Goal: Task Accomplishment & Management: Complete application form

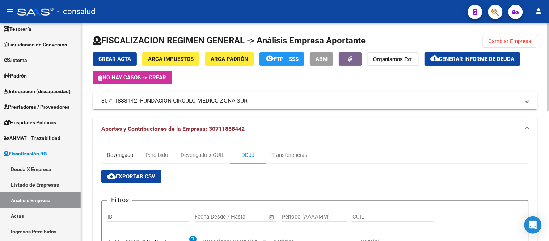
click at [128, 152] on div "Devengado" at bounding box center [120, 155] width 27 height 8
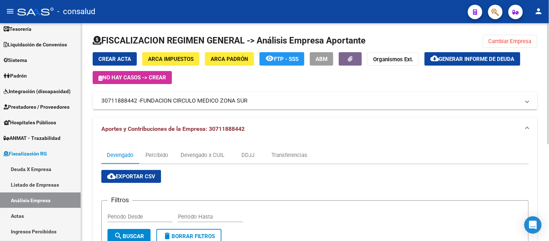
click at [487, 60] on span "Generar informe de deuda" at bounding box center [477, 59] width 76 height 7
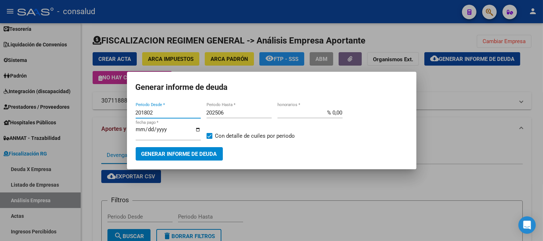
drag, startPoint x: 150, startPoint y: 109, endPoint x: 85, endPoint y: 95, distance: 65.8
click at [85, 95] on div "Generar informe de deuda 201802 Periodo Desde * 202506 Periodo Hasta * % 0,00 h…" at bounding box center [271, 120] width 543 height 241
type input "202504"
type input "202508"
click at [182, 154] on span "Generar informe de deuda" at bounding box center [179, 153] width 76 height 7
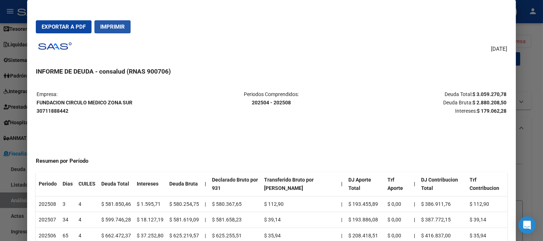
click at [110, 27] on span "Imprimir" at bounding box center [112, 27] width 25 height 7
click at [104, 26] on span "Imprimir" at bounding box center [112, 27] width 25 height 7
click at [115, 24] on span "Imprimir" at bounding box center [112, 27] width 25 height 7
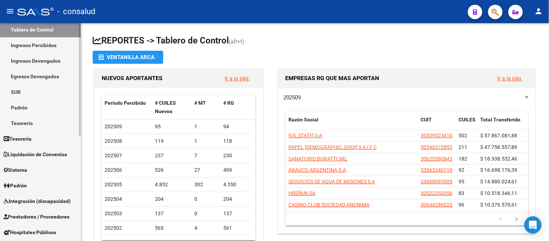
scroll to position [201, 0]
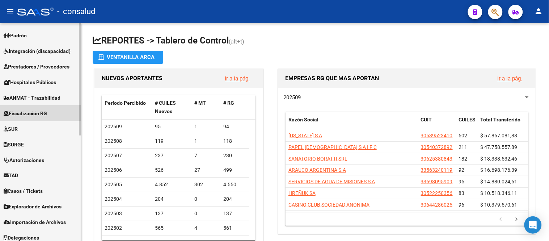
click at [43, 114] on span "Fiscalización RG" at bounding box center [25, 113] width 43 height 8
click at [25, 113] on span "Fiscalización RG" at bounding box center [25, 113] width 43 height 8
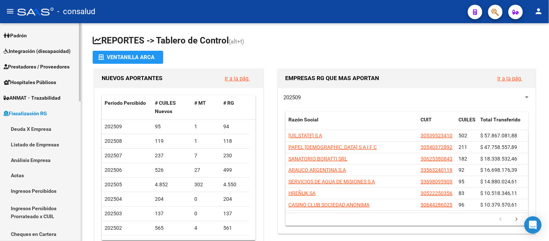
click at [31, 158] on link "Análisis Empresa" at bounding box center [40, 160] width 81 height 16
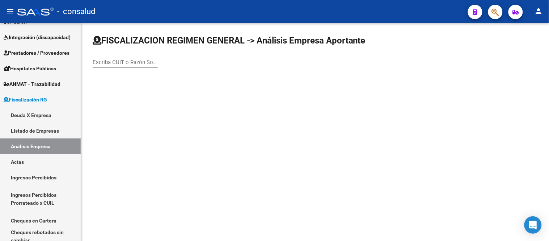
scroll to position [92, 0]
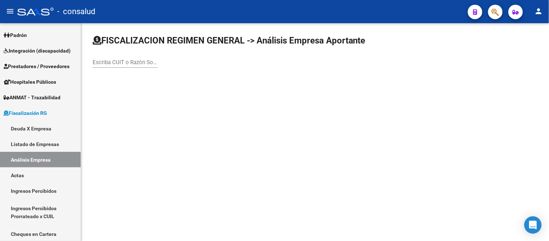
click at [93, 61] on input "Escriba CUIT o Razón Social para buscar" at bounding box center [125, 62] width 65 height 7
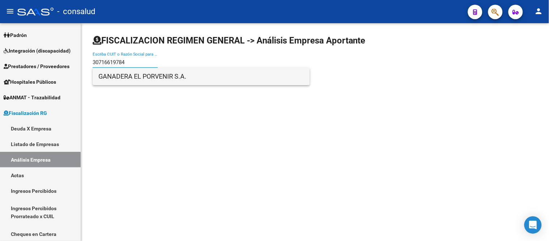
type input "30716619784"
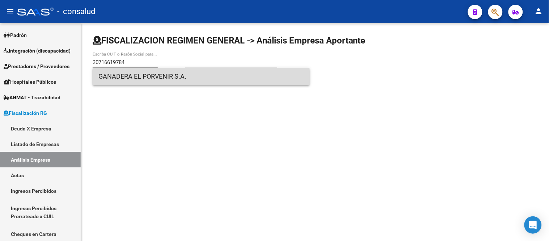
click at [156, 78] on span "GANADERA EL PORVENIR S.A." at bounding box center [200, 76] width 205 height 17
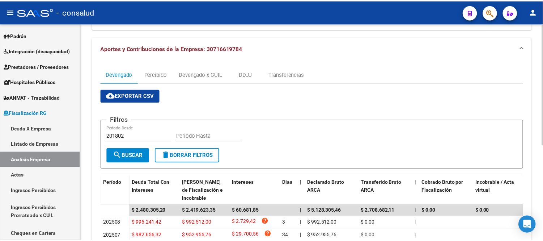
scroll to position [11, 0]
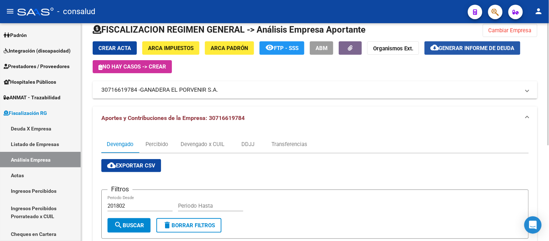
click at [465, 47] on span "Generar informe de deuda" at bounding box center [477, 48] width 76 height 7
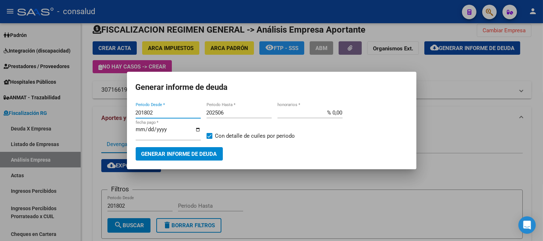
drag, startPoint x: 171, startPoint y: 113, endPoint x: 116, endPoint y: 111, distance: 55.4
click at [116, 111] on div "Generar informe de deuda 201802 Periodo Desde * 202506 Periodo Hasta * % 0,00 h…" at bounding box center [271, 120] width 543 height 241
type input "202504"
drag, startPoint x: 253, startPoint y: 111, endPoint x: 258, endPoint y: 107, distance: 6.4
click at [256, 109] on input "202506" at bounding box center [239, 112] width 65 height 7
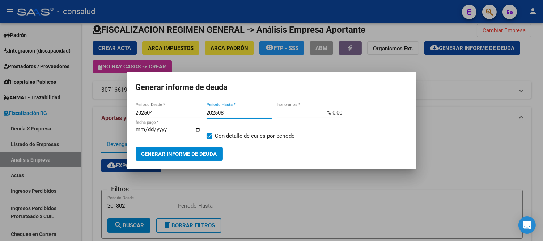
type input "202508"
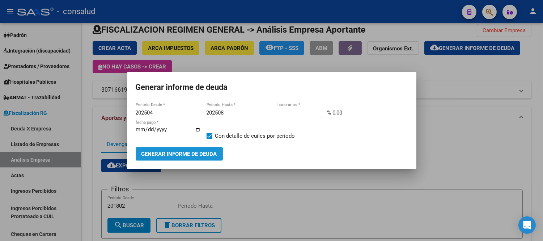
click at [188, 152] on span "Generar informe de deuda" at bounding box center [179, 153] width 76 height 7
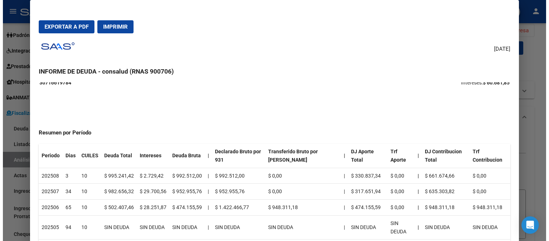
scroll to position [0, 0]
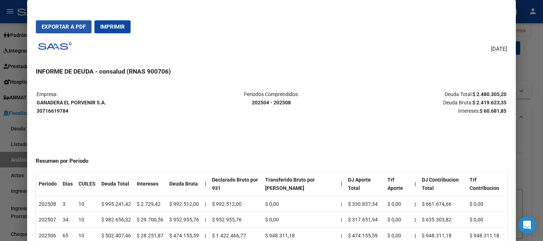
click at [59, 26] on span "Exportar a PDF" at bounding box center [64, 27] width 44 height 7
click at [60, 25] on span "Exportar a PDF" at bounding box center [64, 27] width 44 height 7
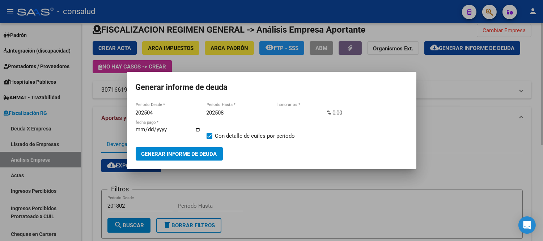
drag, startPoint x: 512, startPoint y: 138, endPoint x: 502, endPoint y: 131, distance: 12.2
click at [512, 137] on div at bounding box center [271, 120] width 543 height 241
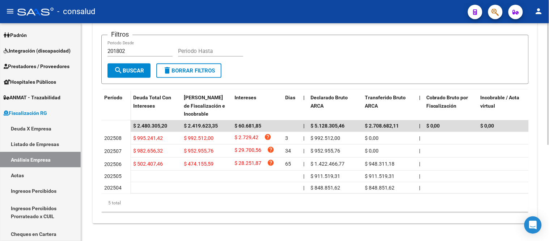
scroll to position [11, 0]
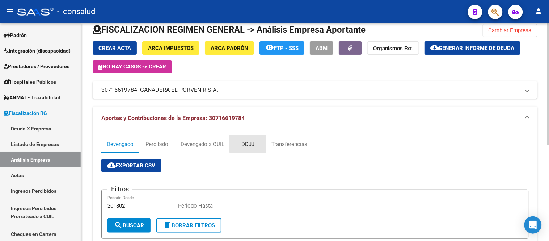
drag, startPoint x: 250, startPoint y: 140, endPoint x: 315, endPoint y: 169, distance: 71.4
click at [251, 139] on div "DDJJ" at bounding box center [248, 143] width 36 height 17
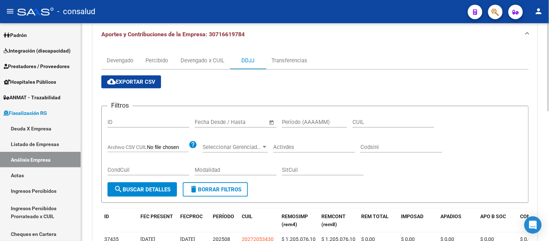
scroll to position [80, 0]
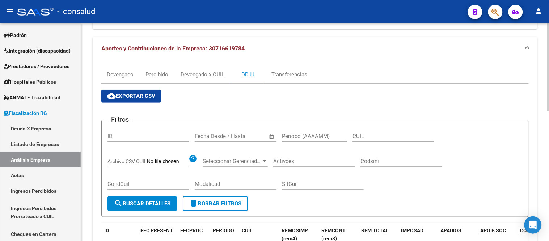
drag, startPoint x: 145, startPoint y: 95, endPoint x: 157, endPoint y: 93, distance: 12.1
click at [145, 94] on span "cloud_download Exportar CSV" at bounding box center [131, 96] width 48 height 7
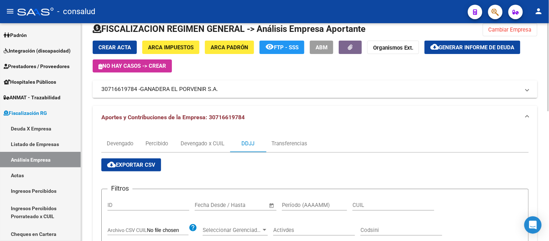
scroll to position [0, 0]
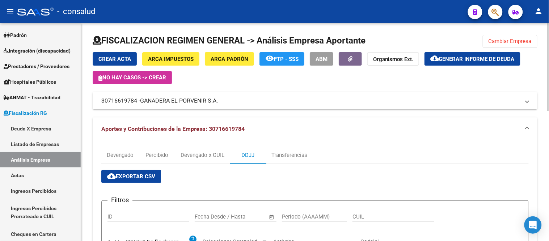
click at [160, 99] on span "GANADERA EL PORVENIR S.A." at bounding box center [179, 101] width 78 height 8
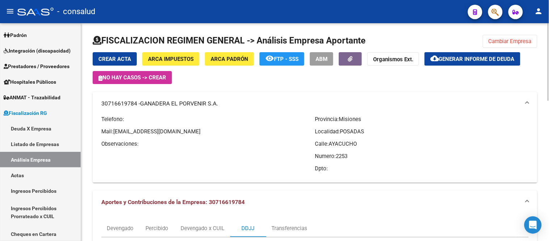
click at [165, 98] on mat-expansion-panel-header "30716619784 - GANADERA EL PORVENIR S.A." at bounding box center [315, 103] width 444 height 23
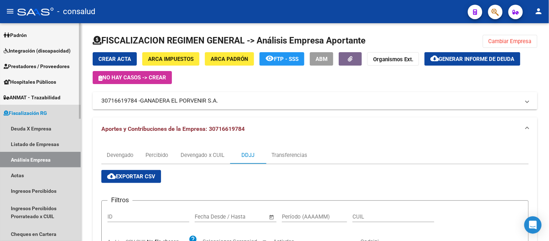
click at [38, 110] on span "Fiscalización RG" at bounding box center [25, 113] width 43 height 8
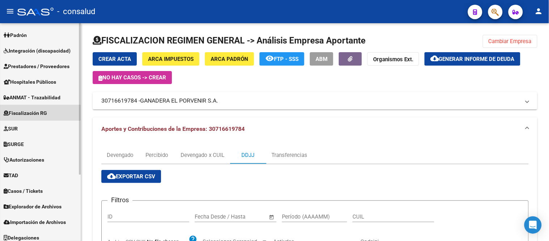
click at [23, 109] on span "Fiscalización RG" at bounding box center [25, 113] width 43 height 8
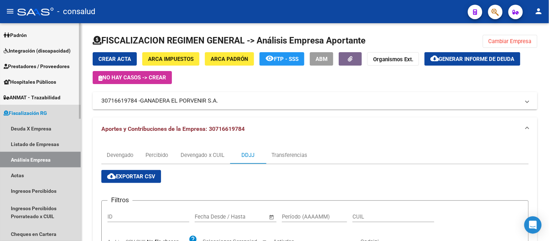
click at [26, 156] on link "Análisis Empresa" at bounding box center [40, 160] width 81 height 16
click at [41, 142] on link "Listado de Empresas" at bounding box center [40, 144] width 81 height 16
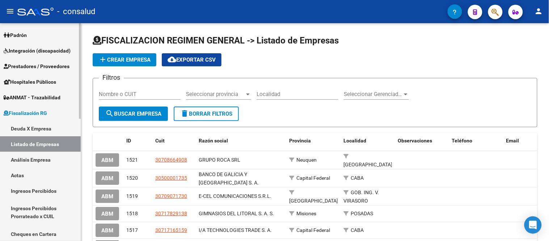
click at [30, 153] on link "Análisis Empresa" at bounding box center [40, 160] width 81 height 16
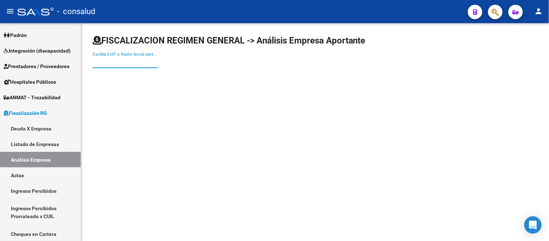
drag, startPoint x: 106, startPoint y: 60, endPoint x: 158, endPoint y: 36, distance: 56.8
click at [106, 60] on input "Escriba CUIT o Razón Social para buscar" at bounding box center [125, 62] width 65 height 7
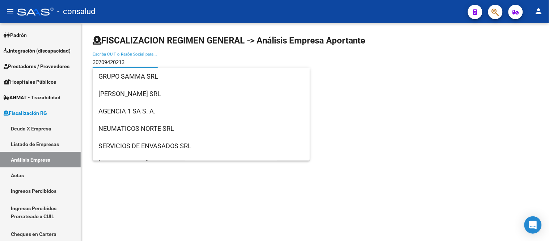
type input "307094202132"
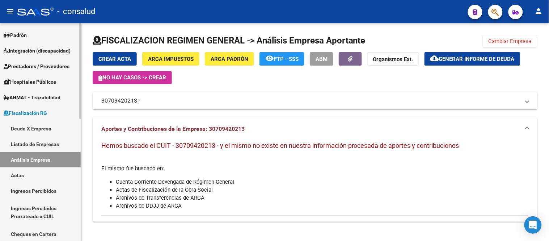
click at [35, 139] on link "Listado de Empresas" at bounding box center [40, 144] width 81 height 16
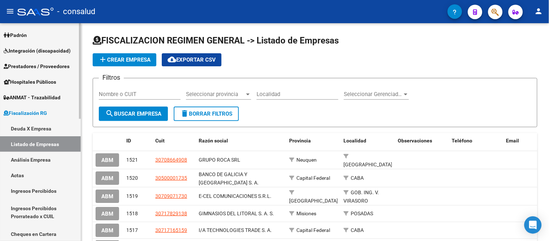
drag, startPoint x: 22, startPoint y: 156, endPoint x: 31, endPoint y: 149, distance: 10.6
click at [23, 154] on link "Análisis Empresa" at bounding box center [40, 160] width 81 height 16
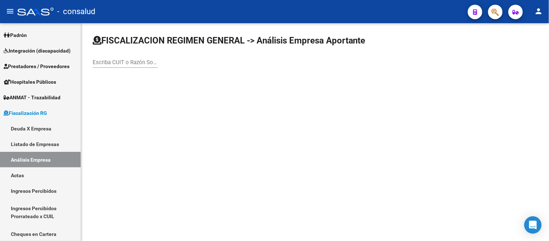
drag, startPoint x: 107, startPoint y: 61, endPoint x: 110, endPoint y: 58, distance: 4.4
click at [107, 60] on input "Escriba CUIT o Razón Social para buscar" at bounding box center [125, 62] width 65 height 7
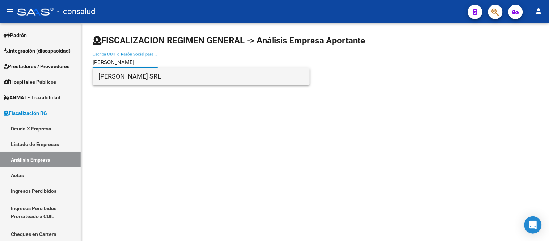
type input "[PERSON_NAME]"
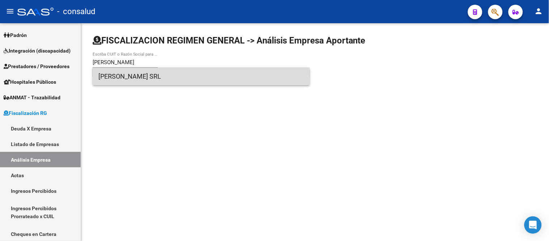
click at [124, 78] on span "[PERSON_NAME] SRL" at bounding box center [200, 76] width 205 height 17
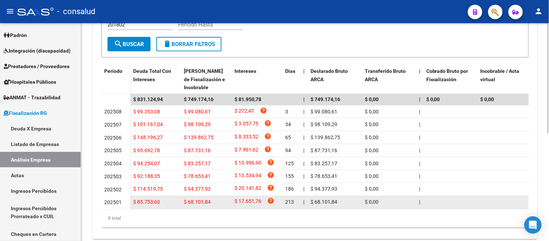
scroll to position [174, 0]
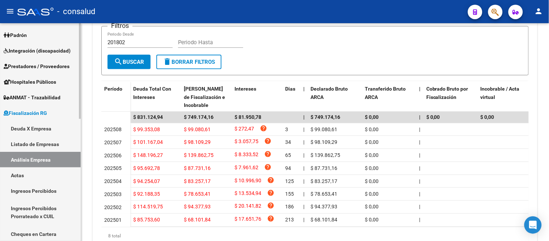
drag, startPoint x: 23, startPoint y: 175, endPoint x: 46, endPoint y: 170, distance: 23.7
click at [22, 175] on link "Actas" at bounding box center [40, 175] width 81 height 16
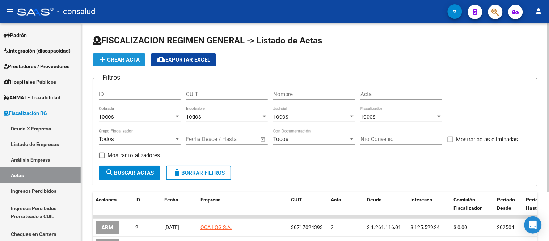
click at [114, 54] on button "add Crear Acta" at bounding box center [119, 59] width 53 height 13
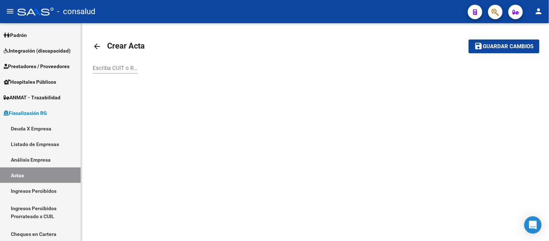
drag, startPoint x: 111, startPoint y: 71, endPoint x: 172, endPoint y: 48, distance: 64.9
click at [111, 71] on input "Escriba CUIT o Razón Social para buscar" at bounding box center [115, 68] width 45 height 7
type input "30709420212"
click at [468, 39] on button "save Guardar cambios" at bounding box center [503, 45] width 71 height 13
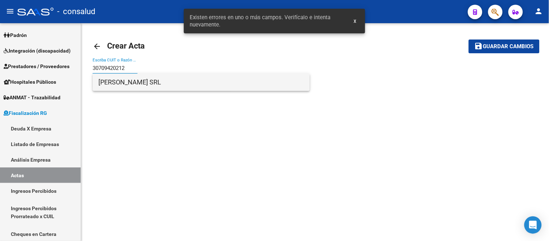
click at [133, 84] on span "[PERSON_NAME] SRL" at bounding box center [200, 81] width 205 height 17
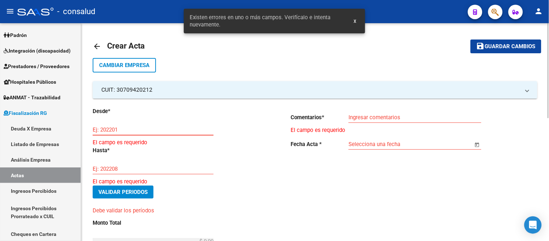
click at [118, 131] on input "Ej: 202201" at bounding box center [153, 129] width 121 height 7
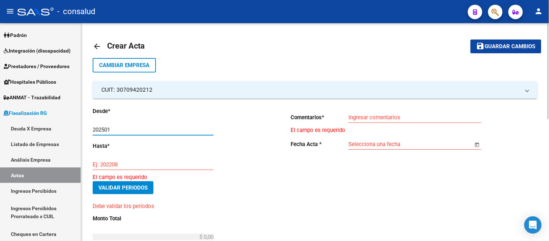
type input "202501"
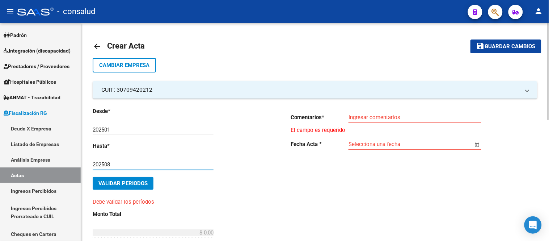
type input "202508"
click at [120, 186] on span "Validar Periodos" at bounding box center [122, 183] width 49 height 7
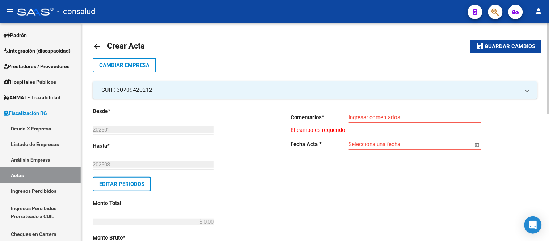
click at [386, 117] on input "Ingresar comentarios" at bounding box center [414, 117] width 133 height 7
click at [375, 142] on input "Selecciona una fecha" at bounding box center [410, 144] width 124 height 7
click at [379, 145] on input "Selecciona una fecha" at bounding box center [410, 144] width 124 height 7
click at [97, 46] on mat-icon "arrow_back" at bounding box center [97, 46] width 9 height 9
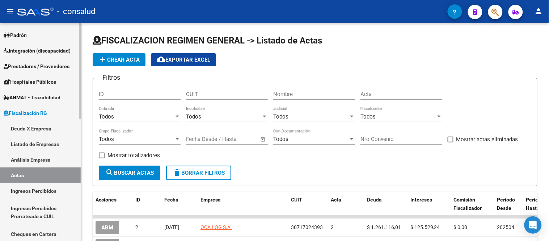
click at [35, 156] on link "Análisis Empresa" at bounding box center [40, 160] width 81 height 16
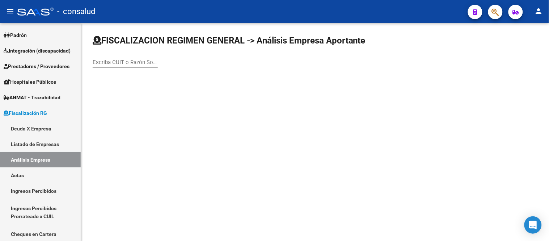
click at [105, 61] on input "Escriba CUIT o Razón Social para buscar" at bounding box center [125, 62] width 65 height 7
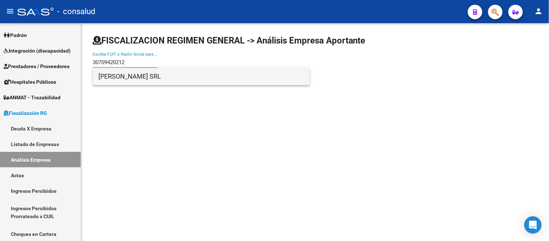
type input "30709420212"
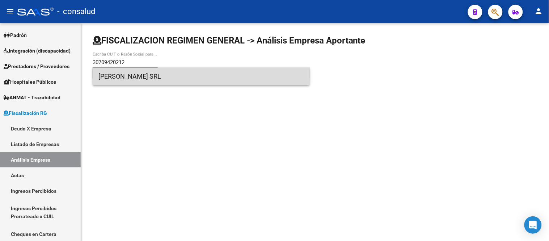
click at [135, 70] on span "[PERSON_NAME] SRL" at bounding box center [200, 76] width 205 height 17
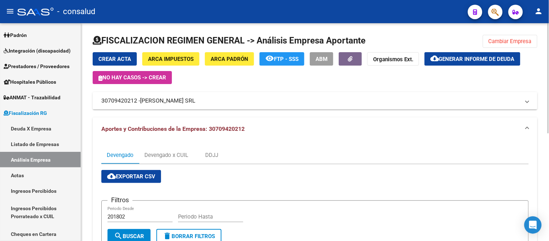
click at [106, 59] on span "Crear Acta" at bounding box center [114, 59] width 33 height 7
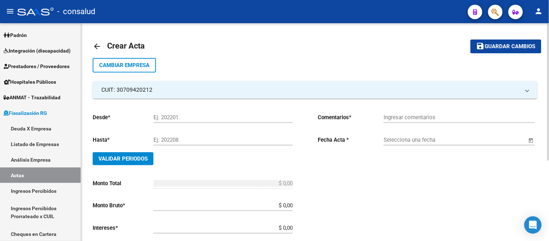
click at [95, 44] on mat-icon "arrow_back" at bounding box center [97, 46] width 9 height 9
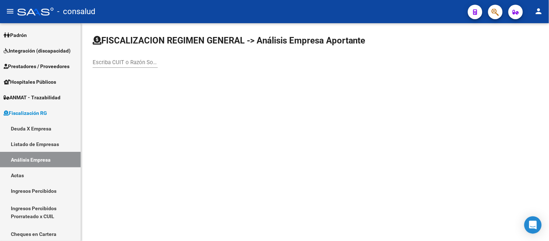
drag, startPoint x: 118, startPoint y: 60, endPoint x: 122, endPoint y: 55, distance: 6.0
click at [118, 60] on input "Escriba CUIT o Razón Social para buscar" at bounding box center [125, 62] width 65 height 7
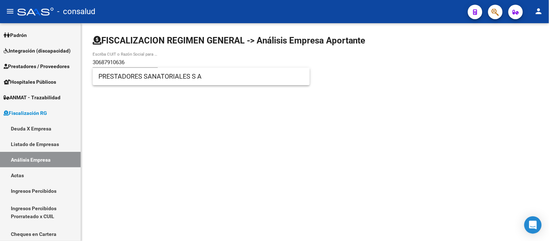
click at [136, 59] on div "30687910636 Escriba CUIT o Razón Social para buscar" at bounding box center [125, 60] width 65 height 16
drag, startPoint x: 141, startPoint y: 62, endPoint x: 48, endPoint y: 59, distance: 93.7
click at [48, 59] on mat-sidenav-container "Firma Express Inicio Calendario SSS Instructivos Contacto OS Reportes Tablero d…" at bounding box center [274, 131] width 549 height 217
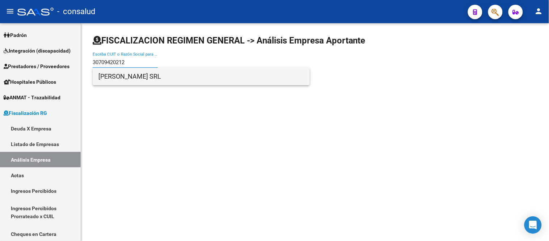
type input "30709420212"
click at [144, 77] on span "[PERSON_NAME] SRL" at bounding box center [200, 76] width 205 height 17
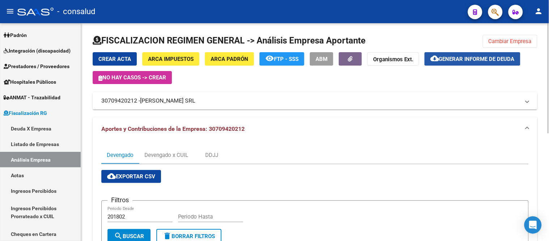
click at [477, 60] on span "Generar informe de deuda" at bounding box center [477, 59] width 76 height 7
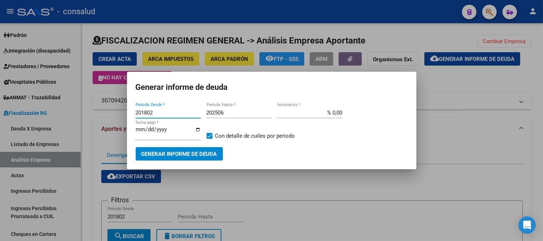
drag, startPoint x: 158, startPoint y: 110, endPoint x: 105, endPoint y: 103, distance: 52.8
click at [105, 103] on div "Generar informe de deuda 201802 Periodo Desde * 202506 Periodo Hasta * % 0,00 h…" at bounding box center [271, 120] width 543 height 241
type input "202501"
type input "202508"
type input "% 10,00"
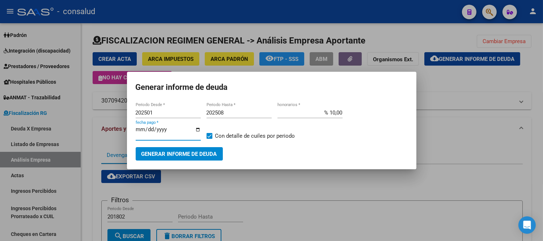
type input "[DATE]"
click at [173, 153] on span "Generar informe de deuda" at bounding box center [179, 153] width 76 height 7
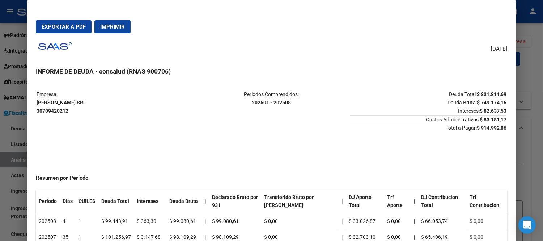
drag, startPoint x: 482, startPoint y: 119, endPoint x: 499, endPoint y: 119, distance: 17.4
click at [499, 119] on strong "$ 83.181,17" at bounding box center [493, 119] width 27 height 6
drag, startPoint x: 451, startPoint y: 129, endPoint x: 501, endPoint y: 128, distance: 50.3
click at [501, 128] on span "Total a Pagar: $ 914.992,86" at bounding box center [428, 126] width 156 height 7
click at [501, 128] on strong "$ 914.992,86" at bounding box center [492, 128] width 30 height 6
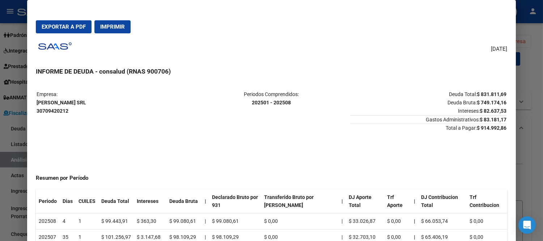
drag, startPoint x: 482, startPoint y: 46, endPoint x: 506, endPoint y: 46, distance: 23.9
click at [506, 46] on span "[DATE]" at bounding box center [499, 49] width 16 height 8
click at [114, 27] on span "Imprimir" at bounding box center [112, 27] width 25 height 7
click at [58, 26] on span "Exportar a PDF" at bounding box center [64, 27] width 44 height 7
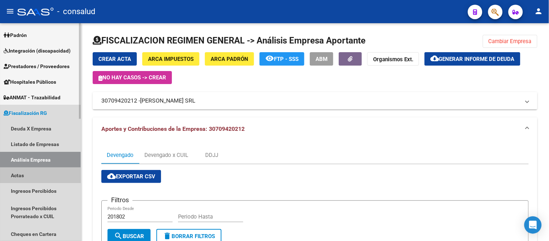
click at [9, 169] on link "Actas" at bounding box center [40, 175] width 81 height 16
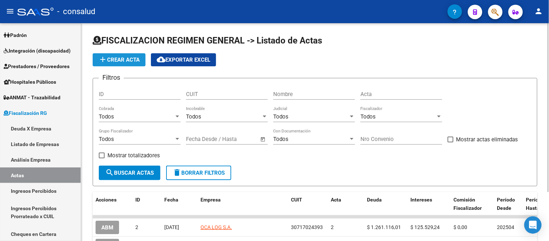
click at [109, 58] on span "add Crear Acta" at bounding box center [118, 59] width 41 height 7
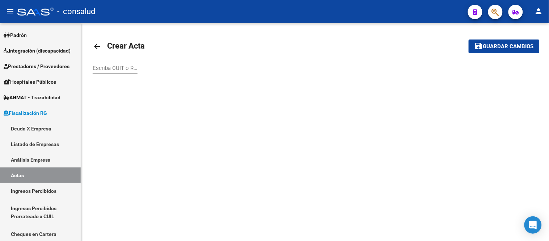
click at [114, 65] on input "Escriba CUIT o Razón Social para buscar" at bounding box center [115, 68] width 45 height 7
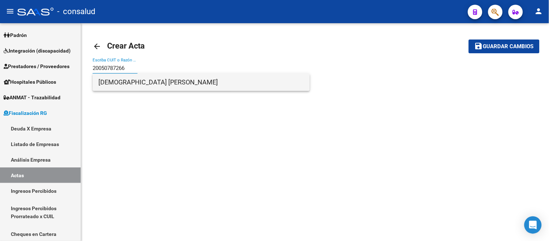
type input "20050787266"
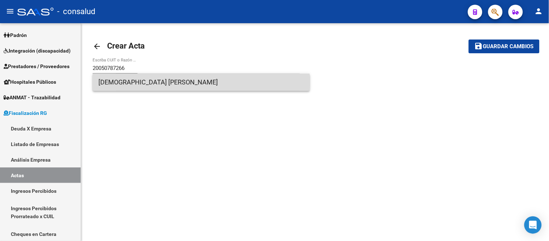
click at [121, 78] on span "[DEMOGRAPHIC_DATA] [PERSON_NAME]" at bounding box center [200, 81] width 205 height 17
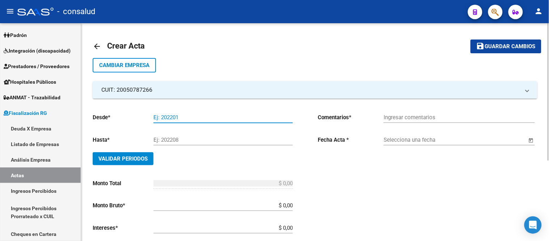
click at [163, 118] on input "Ej: 202201" at bounding box center [222, 117] width 139 height 7
type input "202504"
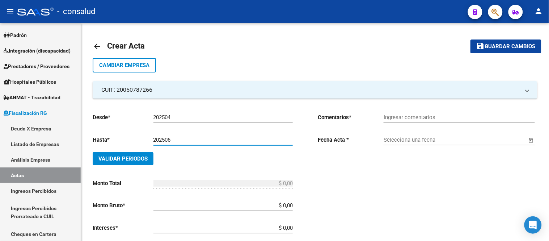
type input "202506"
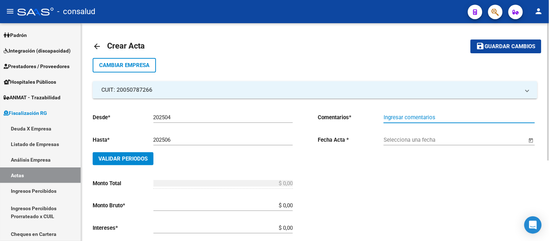
click at [410, 116] on input "Ingresar comentarios" at bounding box center [458, 117] width 151 height 7
type input "Concurso"
click at [394, 140] on input "Selecciona una fecha" at bounding box center [454, 139] width 143 height 7
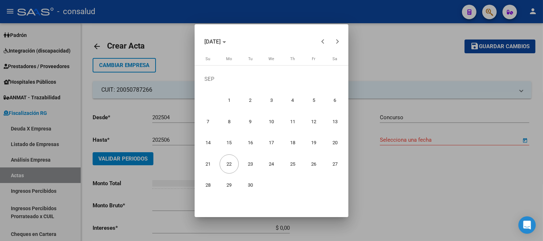
click at [269, 120] on span "10" at bounding box center [271, 121] width 19 height 19
type input "[DATE]"
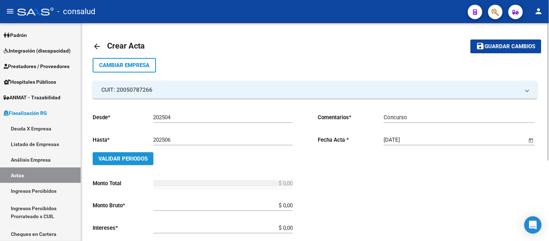
click at [123, 153] on button "Validar Periodos" at bounding box center [123, 158] width 61 height 13
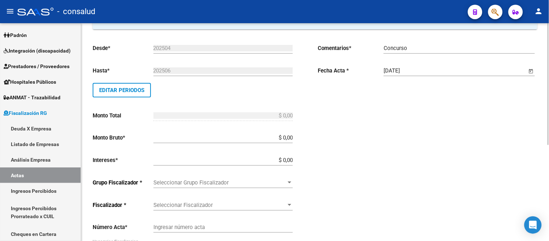
scroll to position [80, 0]
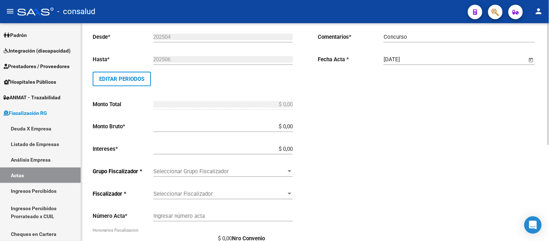
drag, startPoint x: 266, startPoint y: 106, endPoint x: 297, endPoint y: 98, distance: 31.8
click at [268, 106] on div "$ 0,00 Ingresar el monto total" at bounding box center [222, 102] width 139 height 16
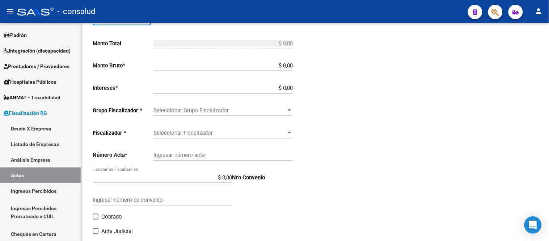
scroll to position [161, 0]
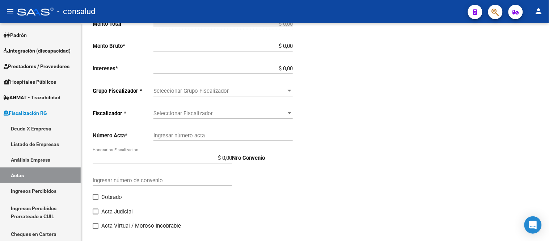
click at [286, 46] on input "$ 0,00" at bounding box center [222, 46] width 139 height 7
drag, startPoint x: 286, startPoint y: 45, endPoint x: 309, endPoint y: 45, distance: 22.8
click at [304, 45] on div "Desde * 202504 Ej: 202201 Hasta * 202506 Ej: 202208 Editar Periodos Monto Total…" at bounding box center [203, 90] width 220 height 289
type input "$ 254.876,24"
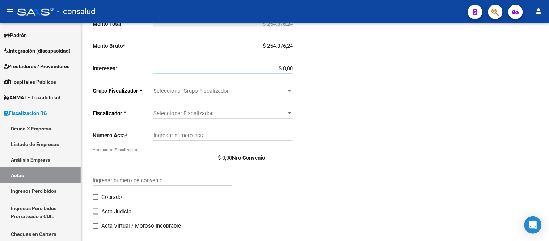
drag, startPoint x: 273, startPoint y: 68, endPoint x: 316, endPoint y: 74, distance: 42.8
click at [315, 74] on div "Desde * 202504 Ej: 202201 Hasta * 202506 Ej: 202208 Editar Periodos Monto Total…" at bounding box center [315, 87] width 444 height 298
type input "$ 19.604,92"
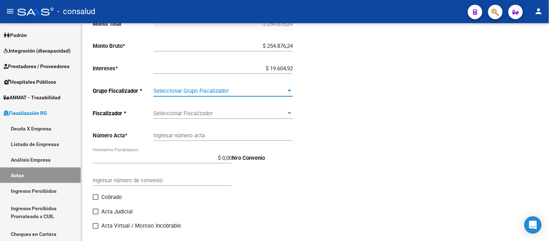
type input "$ 274.481,16"
click at [204, 89] on span "Seleccionar Grupo Fiscalizador" at bounding box center [219, 91] width 133 height 7
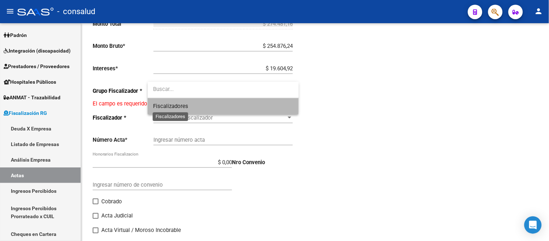
click at [172, 104] on span "Fiscalizadores" at bounding box center [170, 106] width 35 height 7
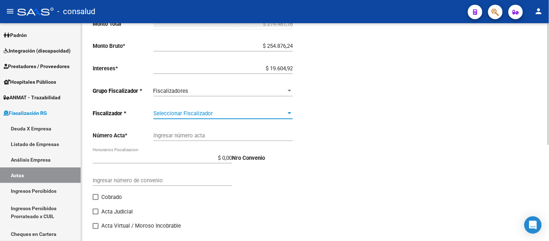
click at [179, 110] on span "Seleccionar Fiscalizador" at bounding box center [219, 113] width 133 height 7
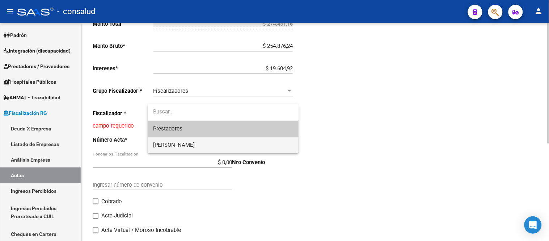
click at [178, 147] on span "[PERSON_NAME]" at bounding box center [223, 145] width 140 height 16
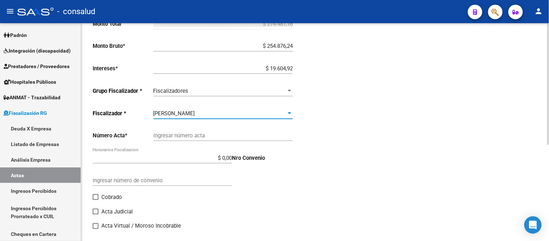
click at [285, 111] on div "[PERSON_NAME]" at bounding box center [219, 113] width 133 height 7
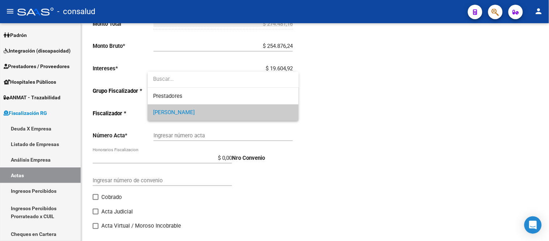
click at [286, 111] on span "[PERSON_NAME]" at bounding box center [223, 112] width 140 height 16
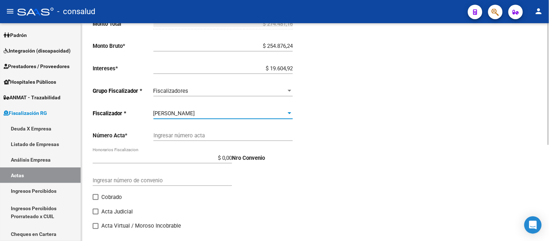
click at [167, 139] on div "Ingresar número acta" at bounding box center [222, 133] width 139 height 16
type input "3"
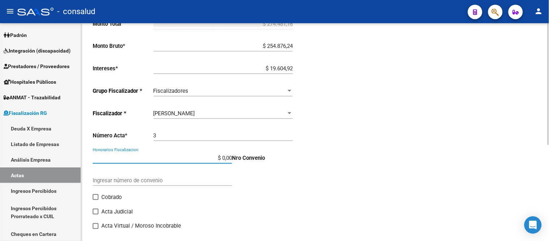
click at [162, 136] on input "3" at bounding box center [222, 135] width 139 height 7
type input "0003"
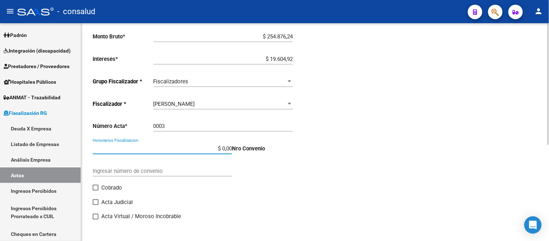
scroll to position [173, 0]
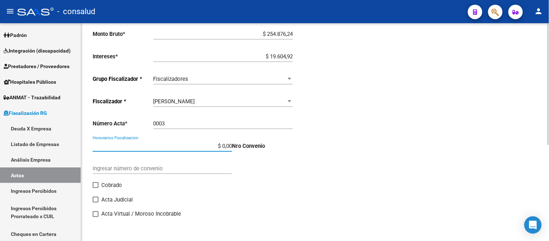
click at [134, 167] on input "Ingresar número de convenio" at bounding box center [162, 168] width 139 height 7
click at [93, 199] on span at bounding box center [96, 199] width 6 height 6
click at [95, 202] on input "Acta Judicial" at bounding box center [95, 202] width 0 height 0
checkbox input "true"
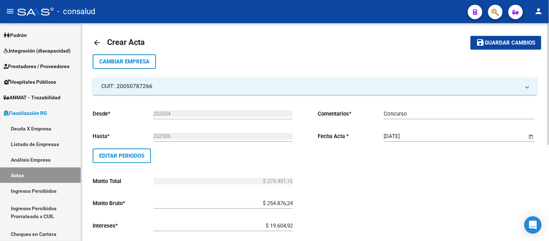
scroll to position [0, 0]
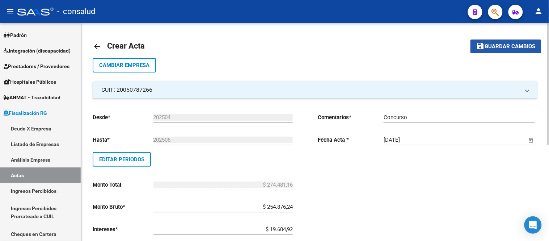
click at [507, 47] on span "Guardar cambios" at bounding box center [510, 46] width 51 height 7
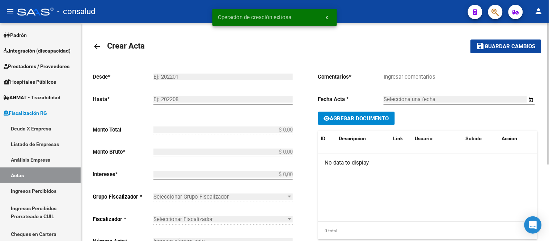
type input "202504"
type input "202506"
type input "$ 274.481,16"
type input "$ 254.876,24"
type input "$ 19.604,92"
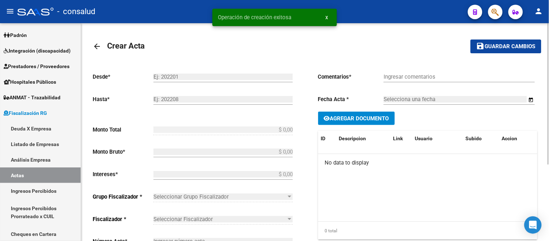
type input "0003"
checkbox input "true"
type input "Concurso"
type input "[DATE]"
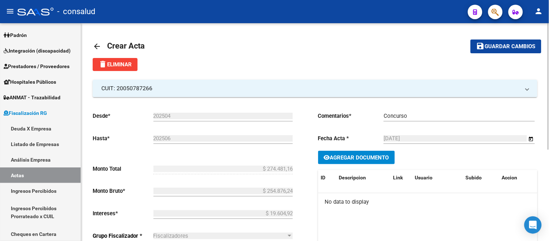
click at [94, 46] on mat-icon "arrow_back" at bounding box center [97, 46] width 9 height 9
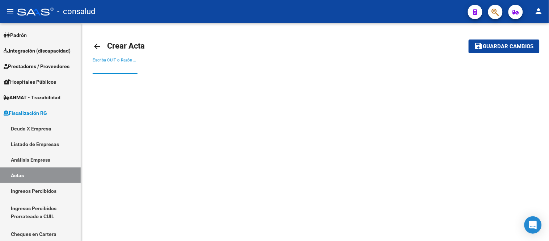
click at [101, 69] on input "Escriba CUIT o Razón Social para buscar" at bounding box center [115, 68] width 45 height 7
drag, startPoint x: 124, startPoint y: 120, endPoint x: 110, endPoint y: 34, distance: 87.2
click at [125, 103] on mat-sidenav-content "arrow_back Crear Acta save Guardar cambios Escriba CUIT o Razón Social para bus…" at bounding box center [315, 131] width 468 height 217
click at [37, 111] on span "Fiscalización RG" at bounding box center [25, 113] width 43 height 8
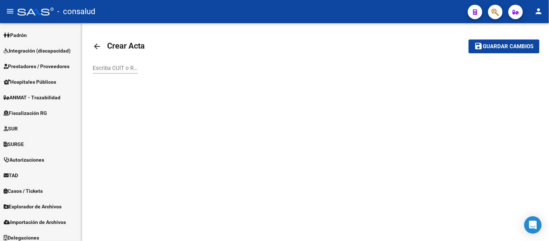
drag, startPoint x: 181, startPoint y: 146, endPoint x: 164, endPoint y: 133, distance: 21.4
click at [175, 140] on mat-sidenav-content "arrow_back Crear Acta save Guardar cambios Escriba CUIT o Razón Social para bus…" at bounding box center [315, 131] width 468 height 217
click at [37, 112] on span "Fiscalización RG" at bounding box center [25, 113] width 43 height 8
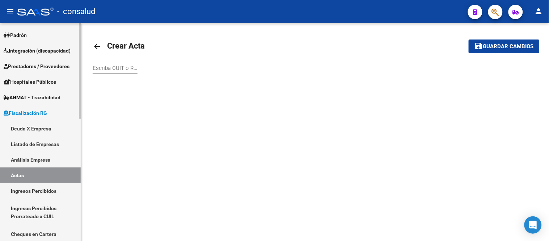
click at [32, 189] on link "Ingresos Percibidos" at bounding box center [40, 191] width 81 height 16
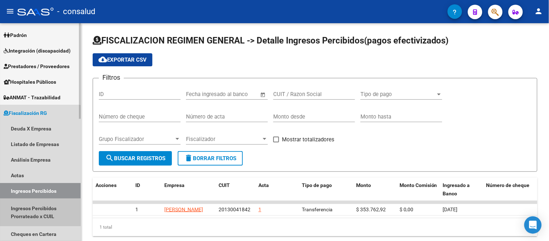
click at [35, 207] on link "Ingresos Percibidos Prorrateado x CUIL" at bounding box center [40, 211] width 81 height 27
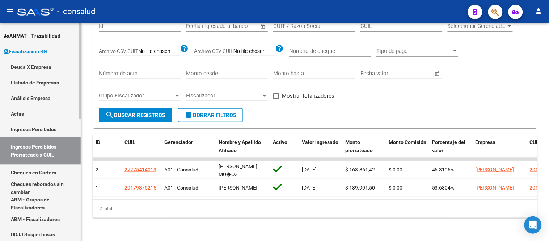
scroll to position [213, 0]
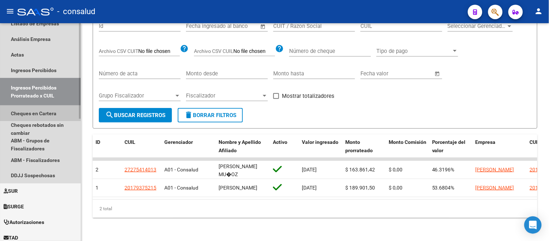
click at [34, 112] on link "Cheques en Cartera" at bounding box center [40, 113] width 81 height 16
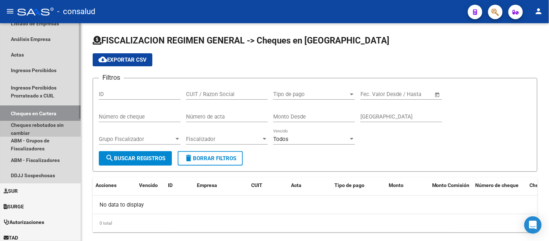
click at [29, 125] on link "Cheques rebotados sin cambiar" at bounding box center [40, 129] width 81 height 16
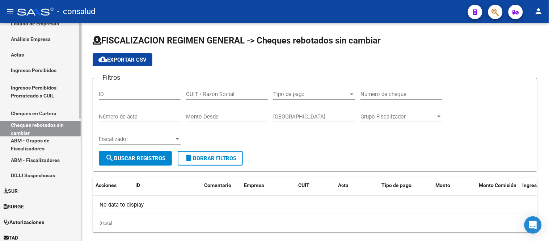
click at [29, 144] on link "ABM - Grupos de Fiscalizadores" at bounding box center [40, 144] width 81 height 16
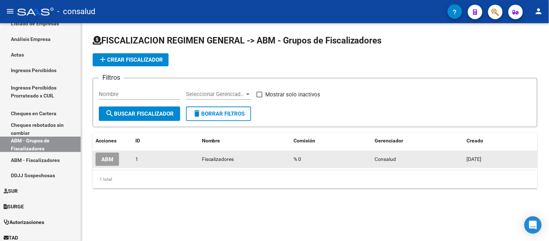
click at [107, 158] on span "ABM" at bounding box center [107, 159] width 12 height 7
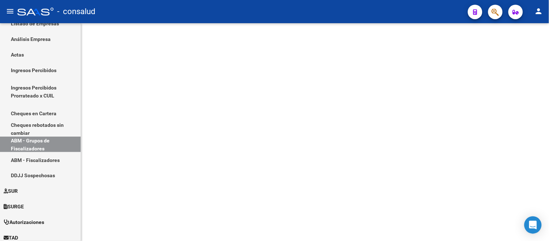
click at [107, 158] on mat-sidenav-content at bounding box center [315, 131] width 468 height 217
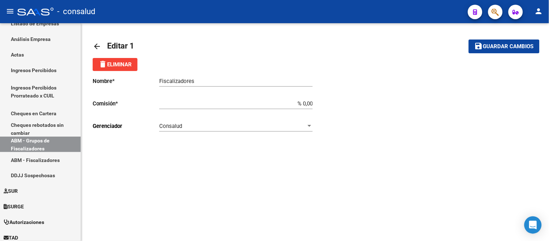
click at [98, 46] on mat-icon "arrow_back" at bounding box center [97, 46] width 9 height 9
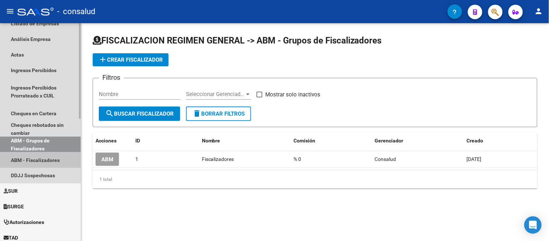
click at [35, 159] on link "ABM - Fiscalizadores" at bounding box center [40, 160] width 81 height 16
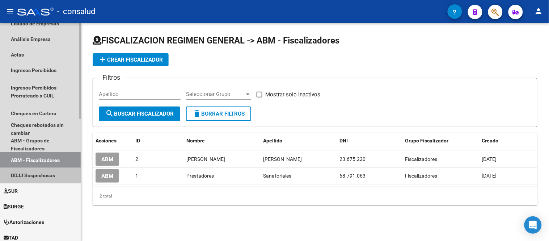
click at [43, 172] on link "DDJJ Sospechosas" at bounding box center [40, 175] width 81 height 16
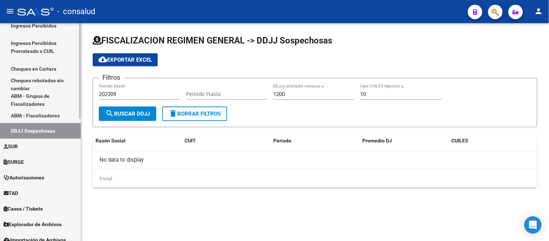
scroll to position [158, 0]
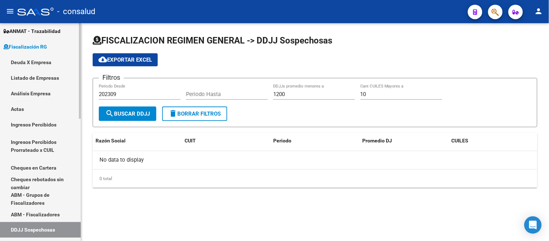
click at [40, 44] on span "Fiscalización RG" at bounding box center [25, 47] width 43 height 8
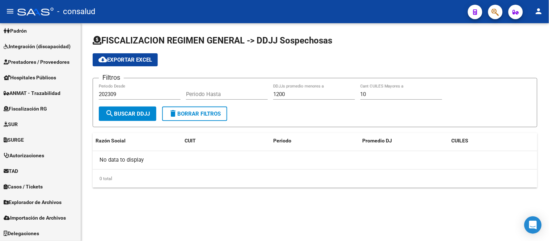
scroll to position [96, 0]
click at [168, 221] on mat-sidenav-content "FISCALIZACION REGIMEN GENERAL -> DDJJ Sospechosas cloud_download Exportar EXCEL…" at bounding box center [315, 131] width 468 height 217
